Goal: Information Seeking & Learning: Learn about a topic

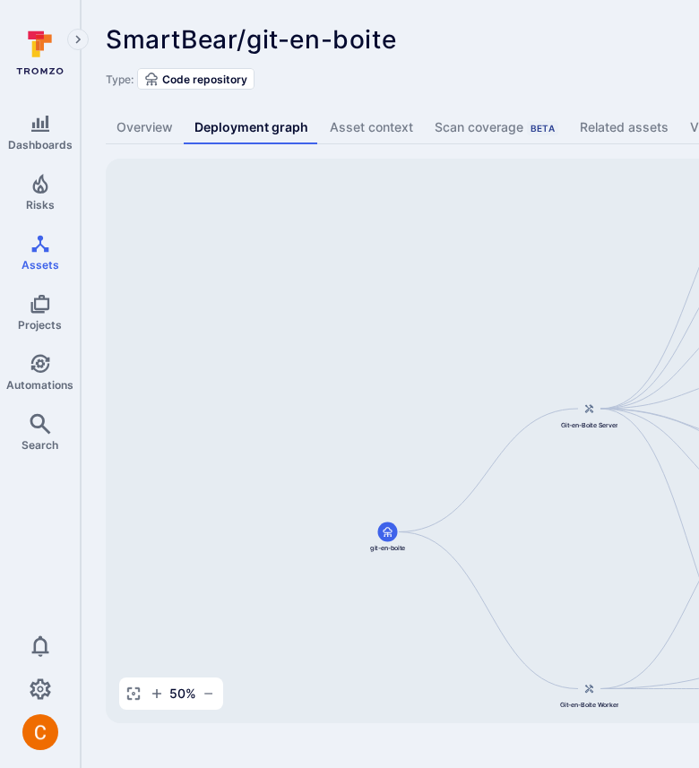
click at [379, 331] on div "git-en-boite-server smartbear/git-en-boite Git-en-Boite Server git-en-boite Git…" at bounding box center [690, 441] width 1168 height 564
drag, startPoint x: 379, startPoint y: 331, endPoint x: 378, endPoint y: 207, distance: 124.5
click at [378, 207] on div "git-en-boite-server smartbear/git-en-boite Git-en-Boite Server git-en-boite Git…" at bounding box center [690, 441] width 1168 height 564
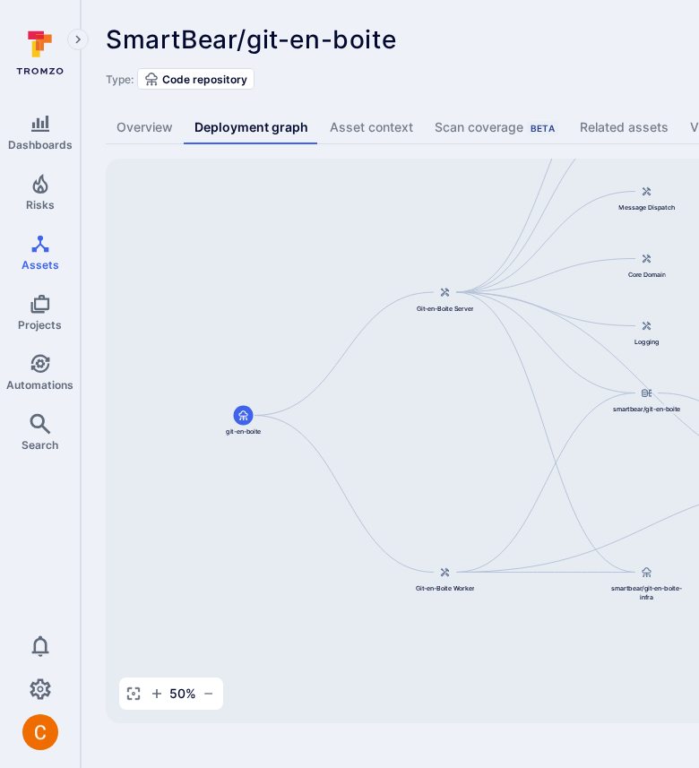
drag, startPoint x: 486, startPoint y: 447, endPoint x: 290, endPoint y: 335, distance: 225.1
click at [289, 335] on div "git-en-boite-server smartbear/git-en-boite Git-en-Boite Server git-en-boite Git…" at bounding box center [690, 441] width 1168 height 564
click at [599, 99] on div "SmartBear/git-en-boite ... Show more Type: Code repository Overview Deployment …" at bounding box center [685, 374] width 1209 height 748
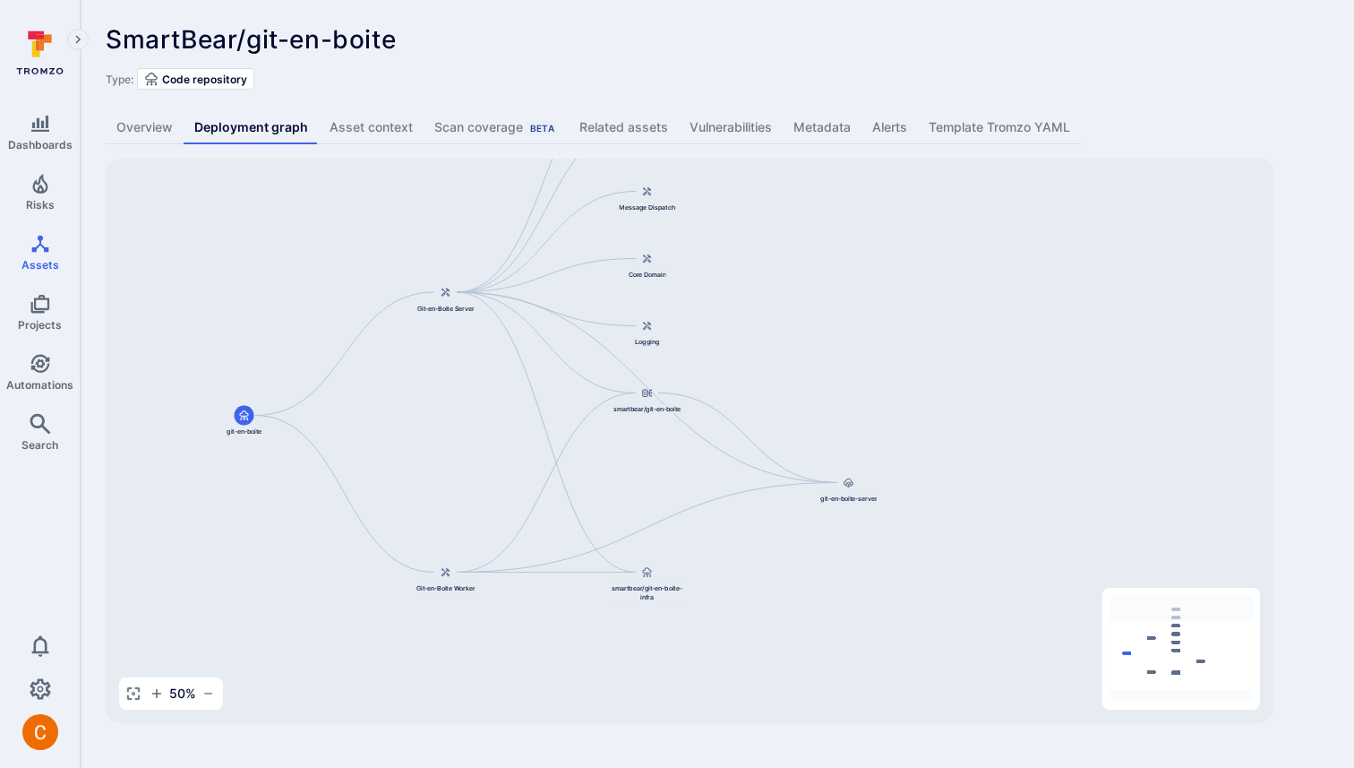
click at [698, 48] on div "SmartBear/git-en-boite ... Show more" at bounding box center [589, 39] width 967 height 29
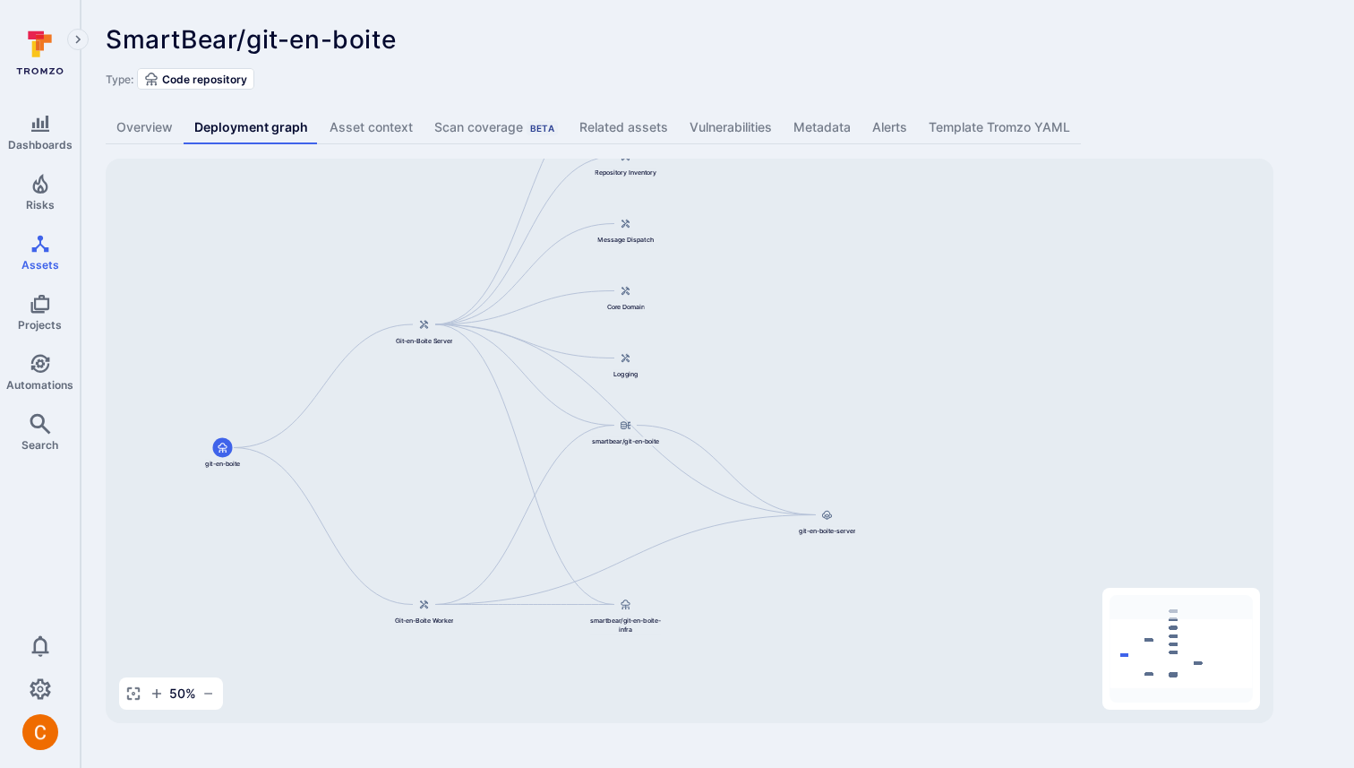
drag, startPoint x: 778, startPoint y: 226, endPoint x: 756, endPoint y: 258, distance: 38.8
click at [698, 258] on div "git-en-boite-server smartbear/git-en-boite Git-en-Boite Server git-en-boite Git…" at bounding box center [690, 441] width 1168 height 564
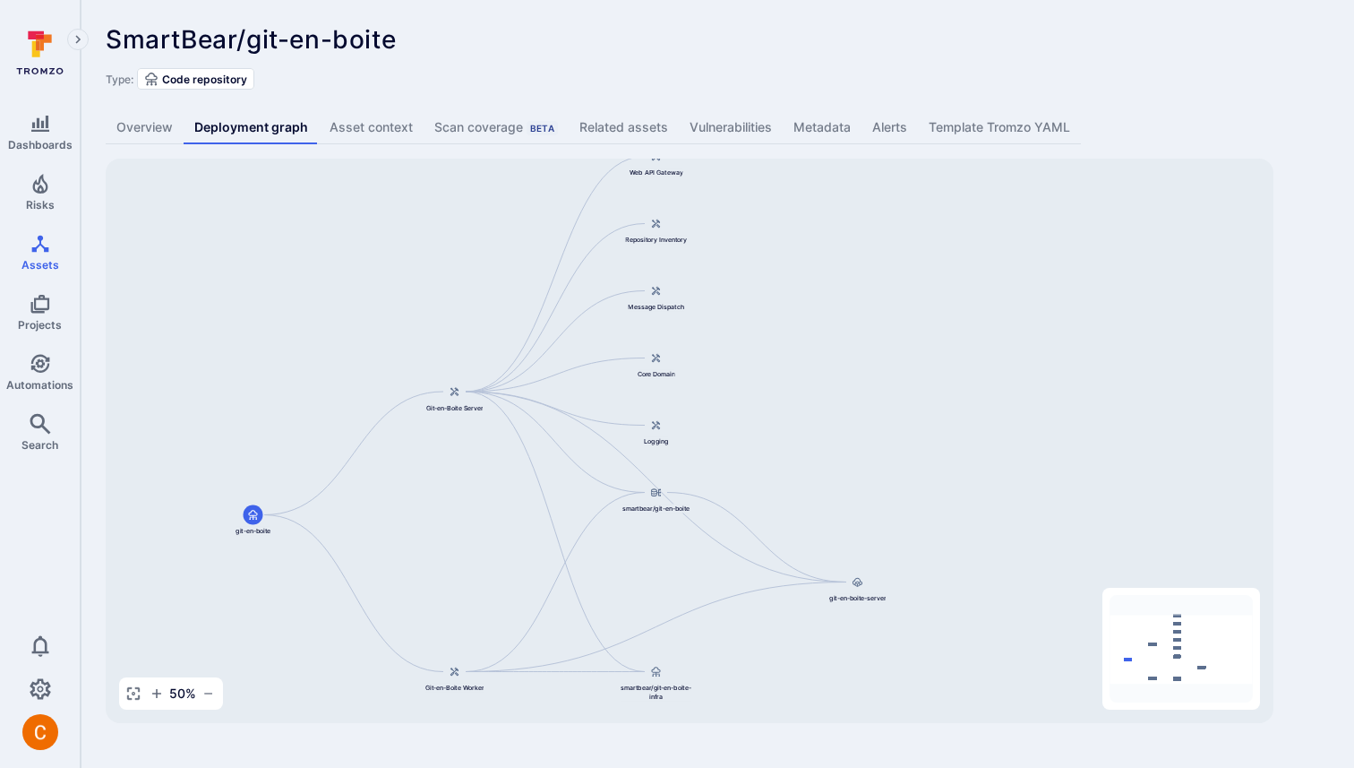
drag, startPoint x: 826, startPoint y: 367, endPoint x: 856, endPoint y: 435, distance: 74.6
click at [698, 435] on div "git-en-boite-server smartbear/git-en-boite Git-en-Boite Server git-en-boite Git…" at bounding box center [690, 441] width 1168 height 564
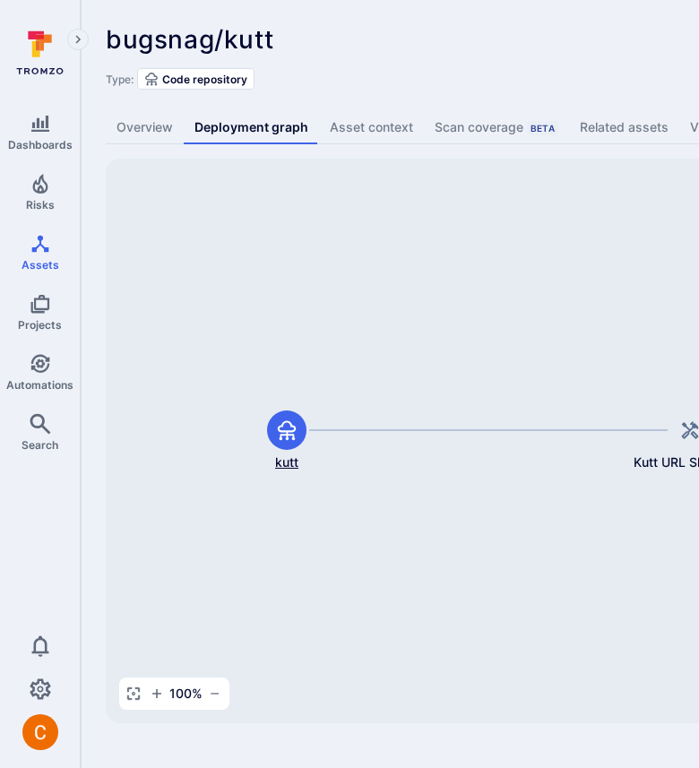
click at [287, 429] on icon at bounding box center [287, 430] width 18 height 20
click at [274, 437] on div at bounding box center [286, 429] width 39 height 39
click at [383, 54] on div "bugsnag/kutt ... Show more Type: Code repository" at bounding box center [685, 57] width 1159 height 64
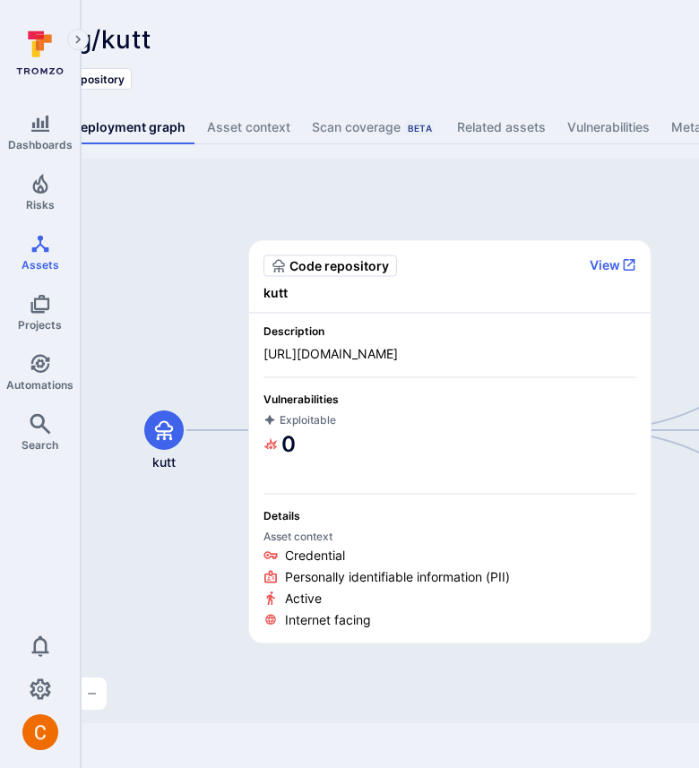
scroll to position [0, 125]
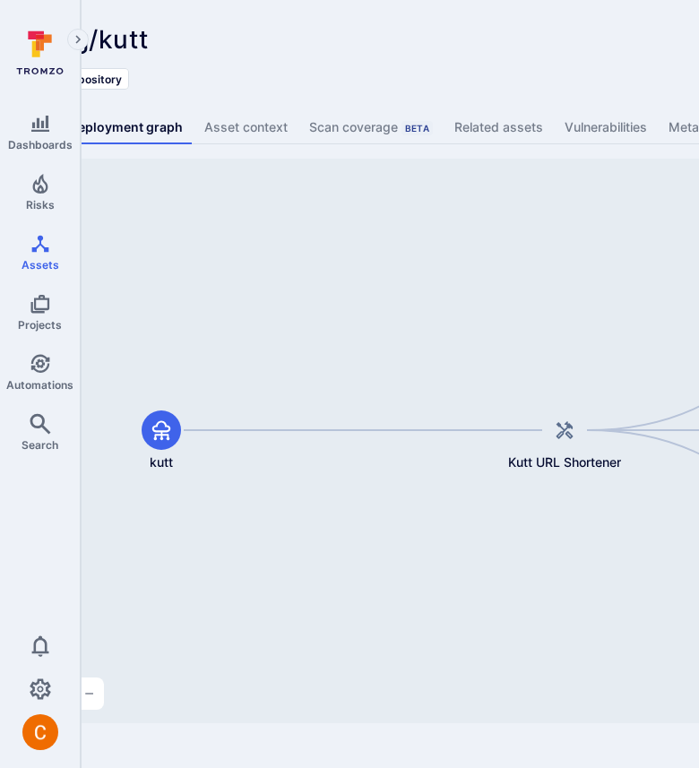
click at [482, 58] on div "bugsnag/kutt ... Show more Type: Code repository" at bounding box center [559, 57] width 1159 height 64
click at [465, 43] on div "bugsnag/kutt ... Show more" at bounding box center [431, 39] width 903 height 29
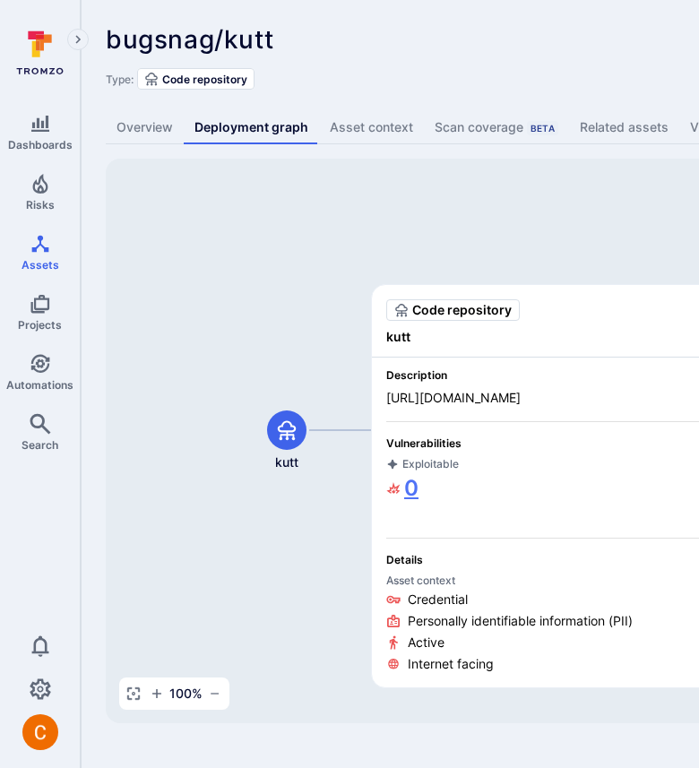
click at [412, 490] on link "0" at bounding box center [402, 488] width 32 height 29
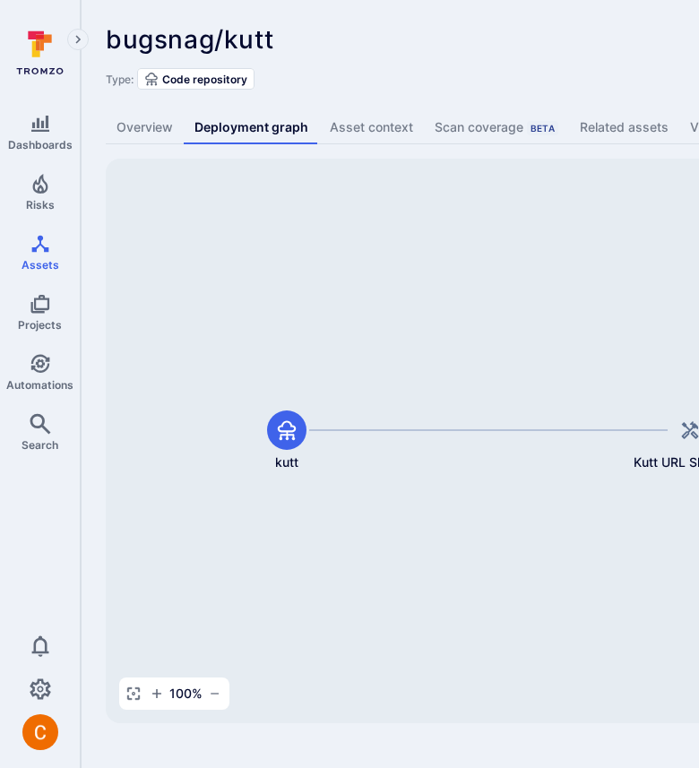
click at [549, 73] on div "Type: Code repository" at bounding box center [685, 78] width 1159 height 21
